Goal: Information Seeking & Learning: Learn about a topic

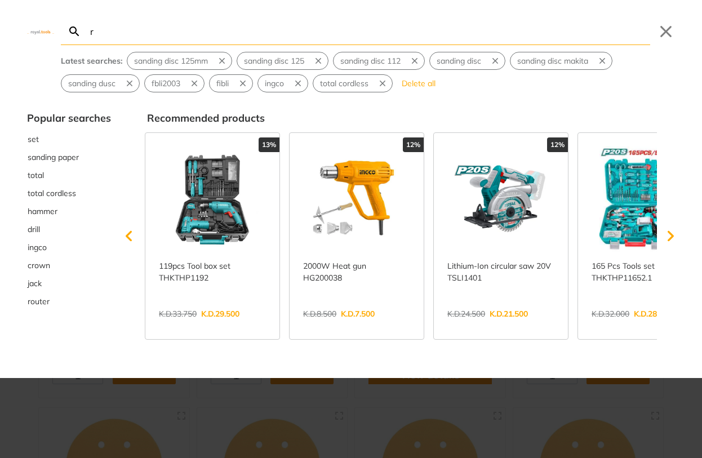
type input "rt"
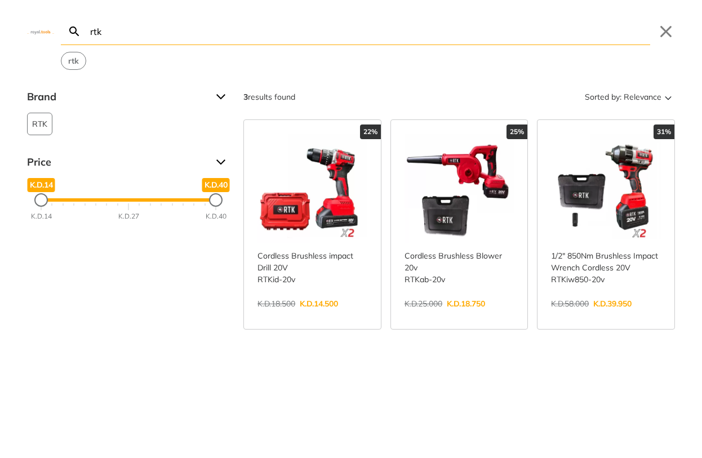
type input "rtk"
click at [333, 316] on link "View more →" at bounding box center [313, 316] width 110 height 0
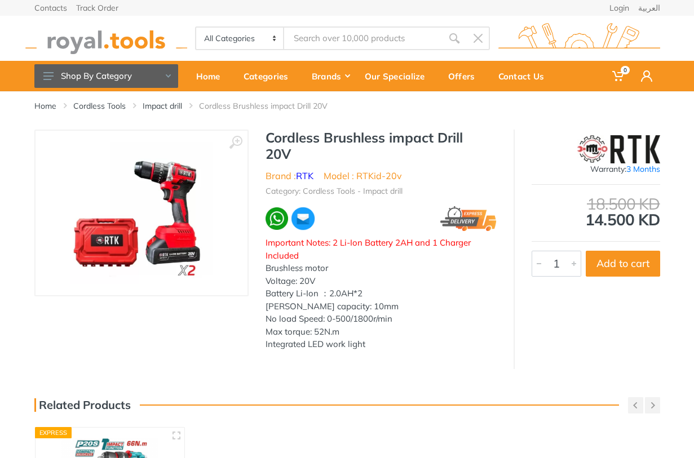
drag, startPoint x: 0, startPoint y: 0, endPoint x: 264, endPoint y: 129, distance: 293.6
click at [264, 129] on div "Home Cordless Tools Impact drill Cordless Brushless impact Drill 20V ‹ › RTK" at bounding box center [347, 386] width 694 height 590
drag, startPoint x: 668, startPoint y: 171, endPoint x: 586, endPoint y: 172, distance: 82.3
click at [586, 172] on div "‹ › Cordless Brushless impact Drill 20V Brand : RTK 1" at bounding box center [347, 250] width 694 height 240
copy div "Warranty: 3 Months"
